Goal: Information Seeking & Learning: Learn about a topic

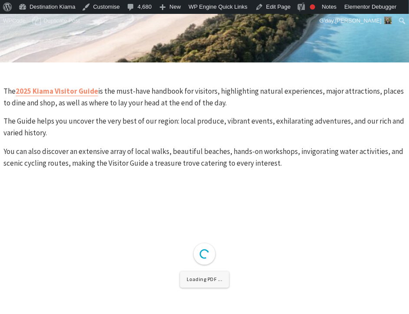
scroll to position [234, 0]
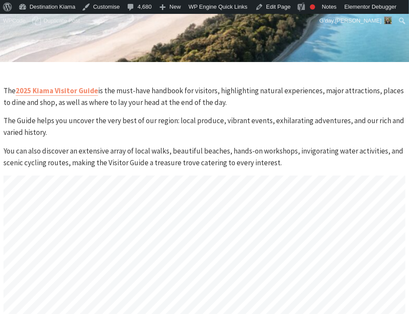
click at [26, 98] on p "The 2025 Kiama Visitor Guide is the must-have handbook for visitors, highlighti…" at bounding box center [204, 96] width 402 height 23
click at [43, 88] on link "2025 Kiama Visitor Guide" at bounding box center [57, 91] width 82 height 10
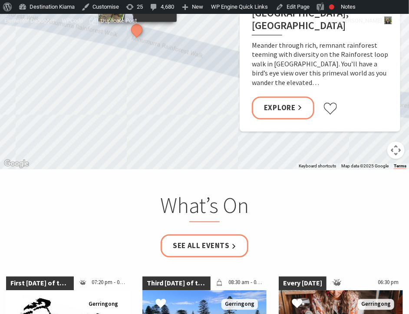
scroll to position [1828, 0]
